Goal: Task Accomplishment & Management: Complete application form

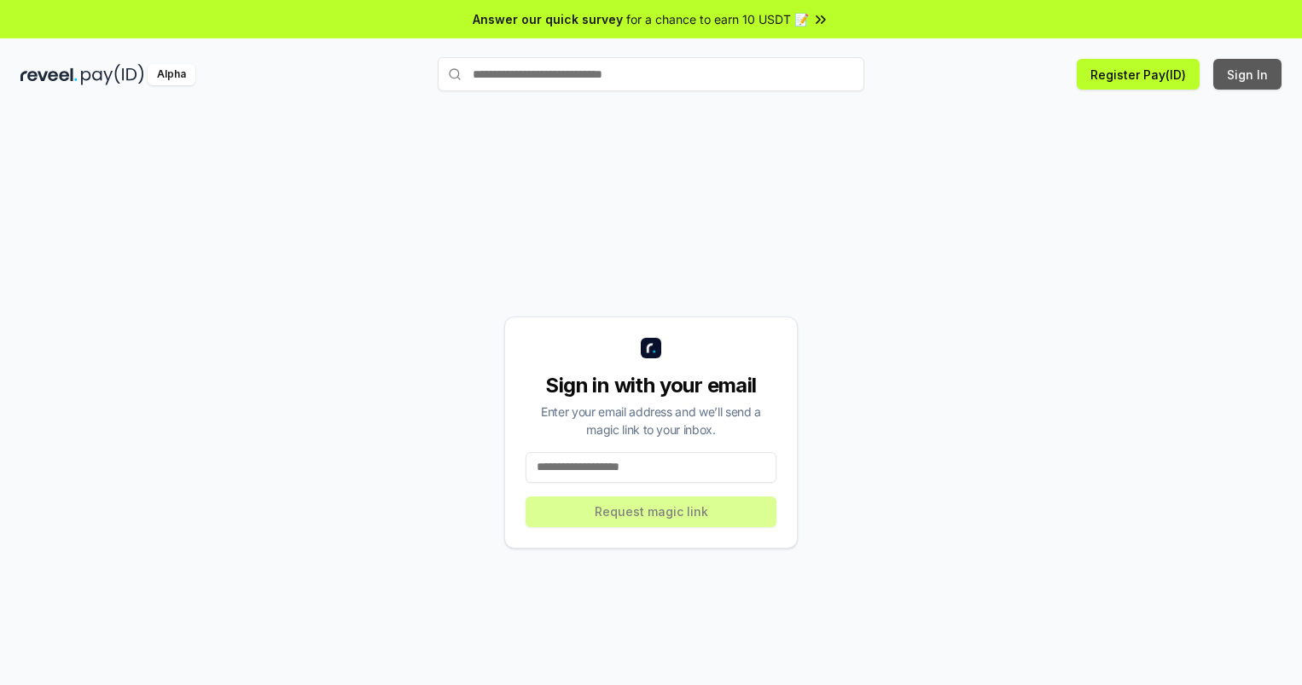
click at [1248, 74] on button "Sign In" at bounding box center [1247, 74] width 68 height 31
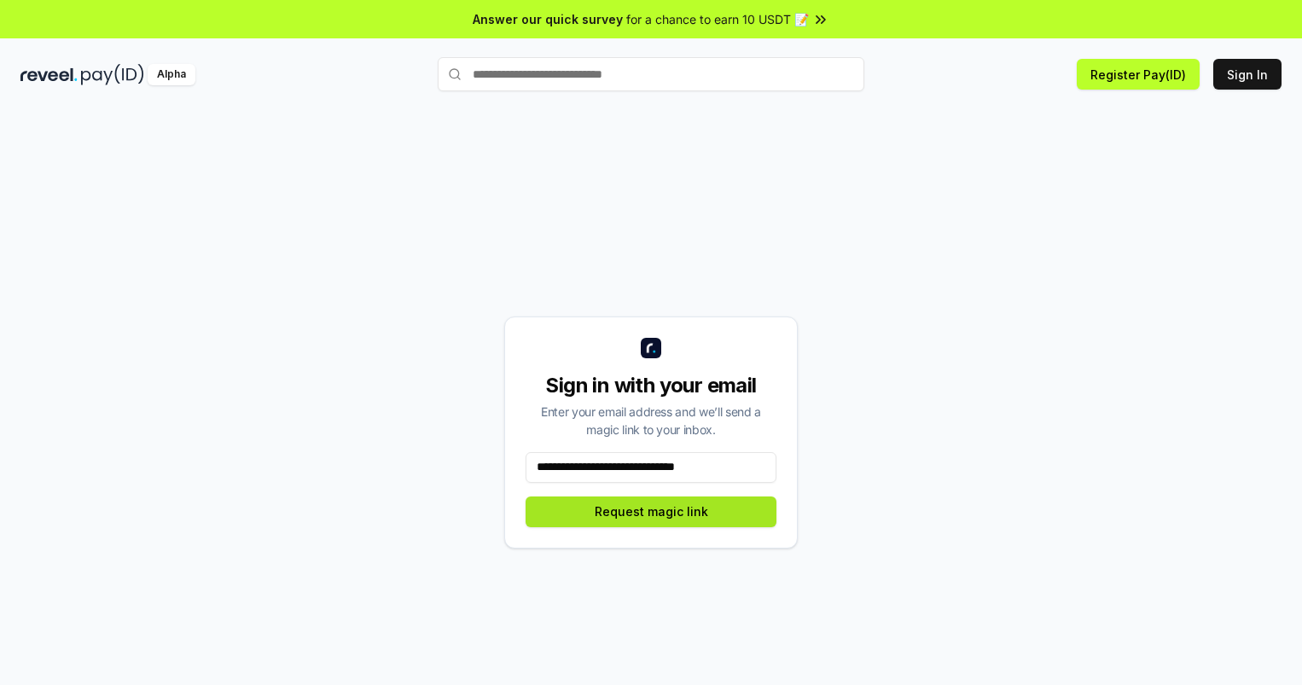
type input "**********"
click at [651, 511] on button "Request magic link" at bounding box center [651, 512] width 251 height 31
